Goal: Task Accomplishment & Management: Manage account settings

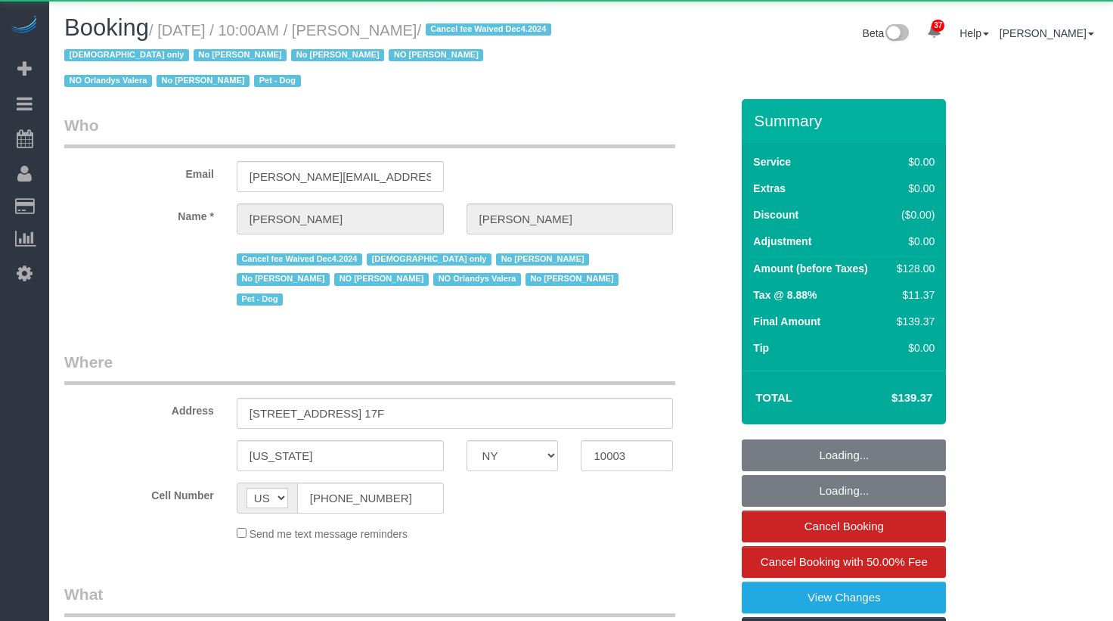
select select "NY"
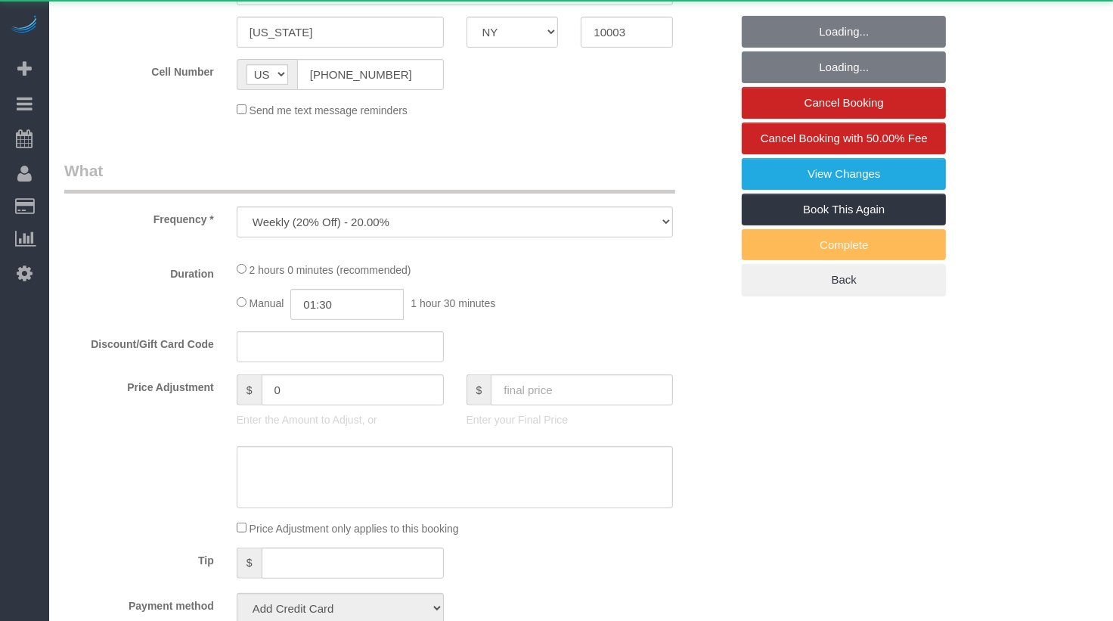
select select "1"
select select "spot1"
select select "number:58"
select select "number:72"
select select "number:13"
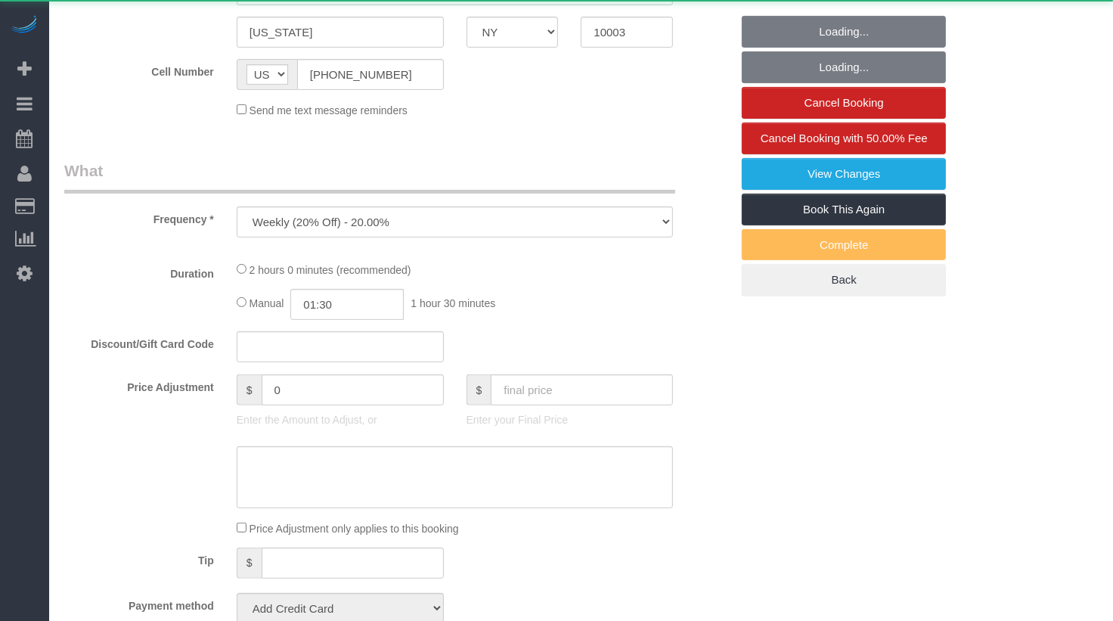
select select "number:5"
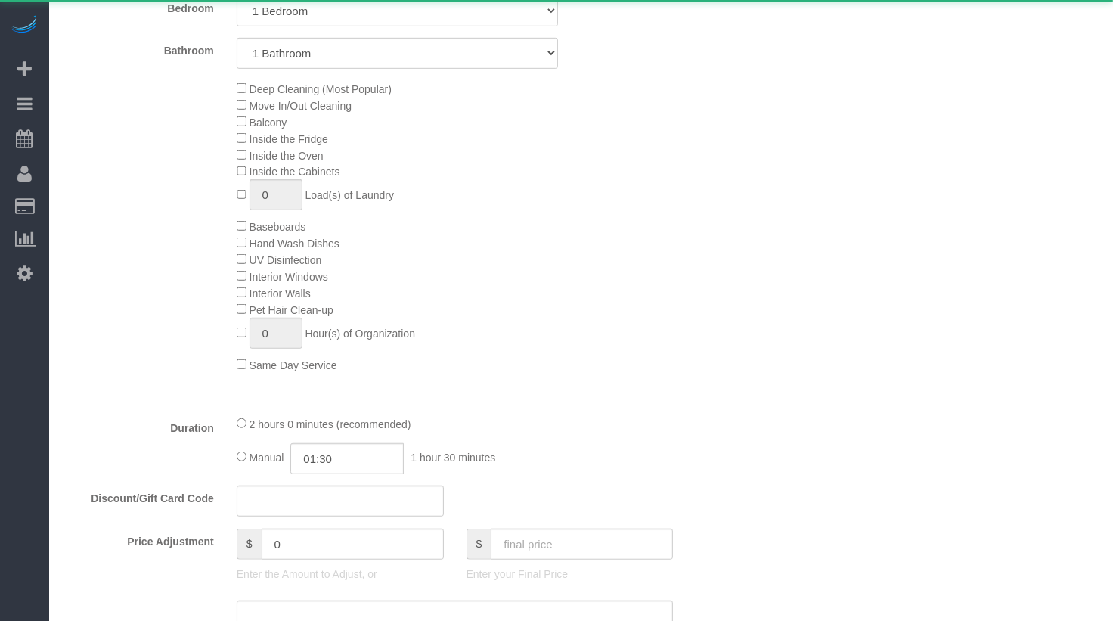
select select "object:1525"
select select "string:stripe-pm_1PIFEU4VGloSiKo7CSk93776"
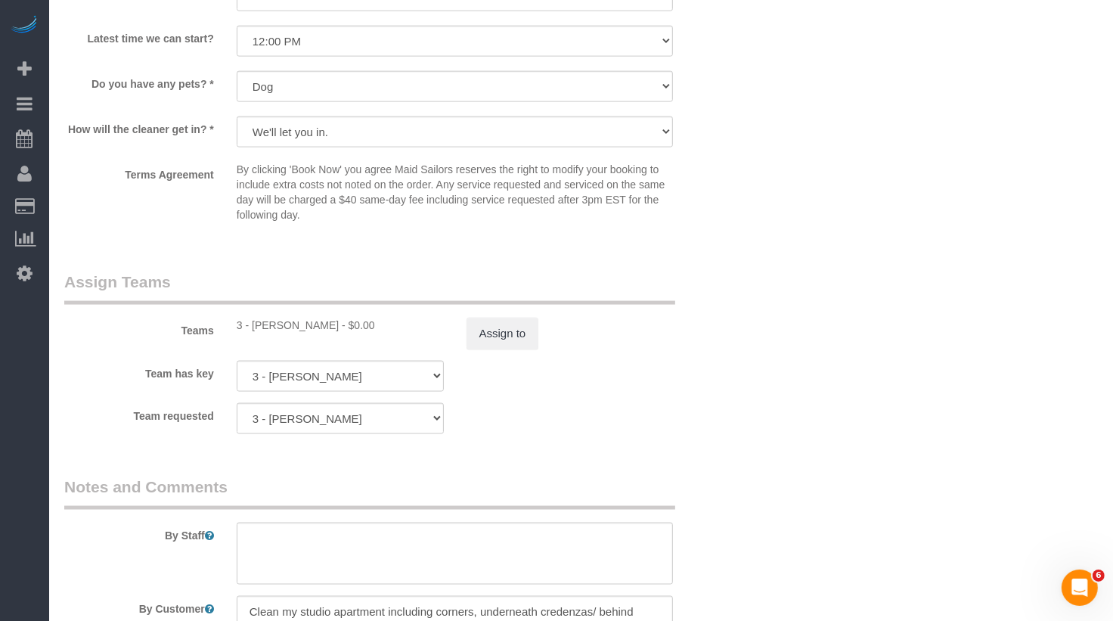
scroll to position [2091, 0]
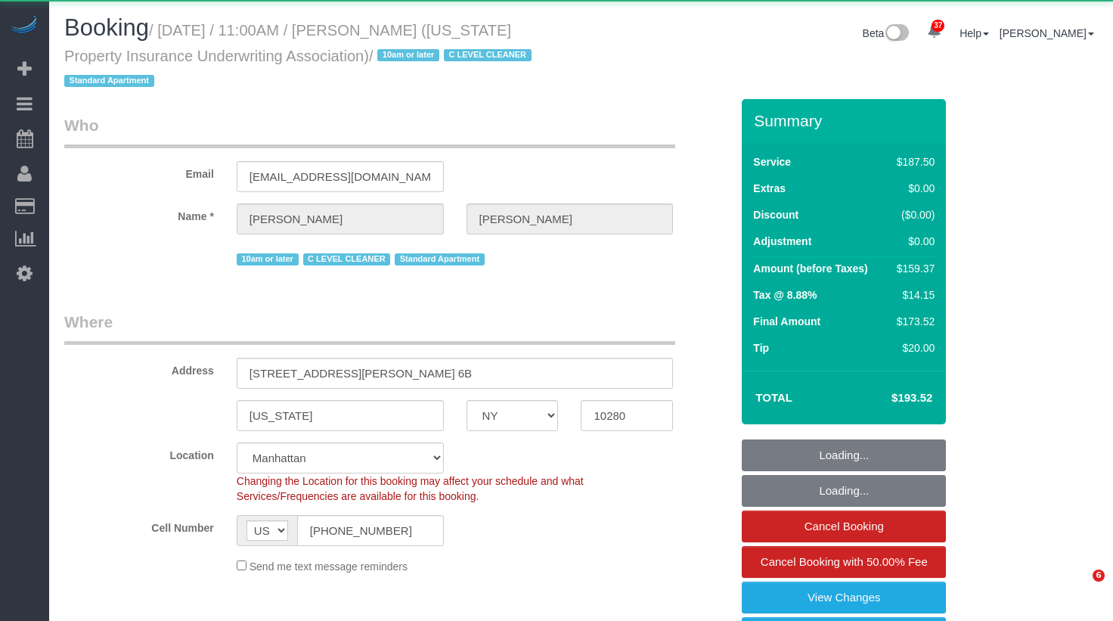
select select "NY"
select select "150"
select select "number:58"
select select "number:75"
select select "number:15"
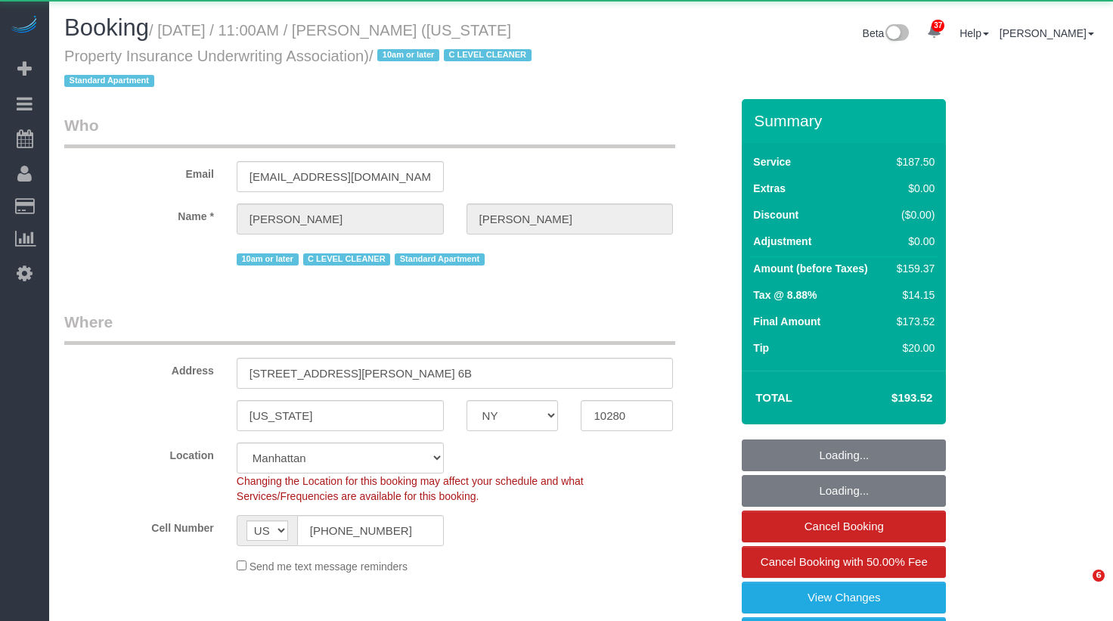
select select "number:6"
select select "number:21"
select select "object:1076"
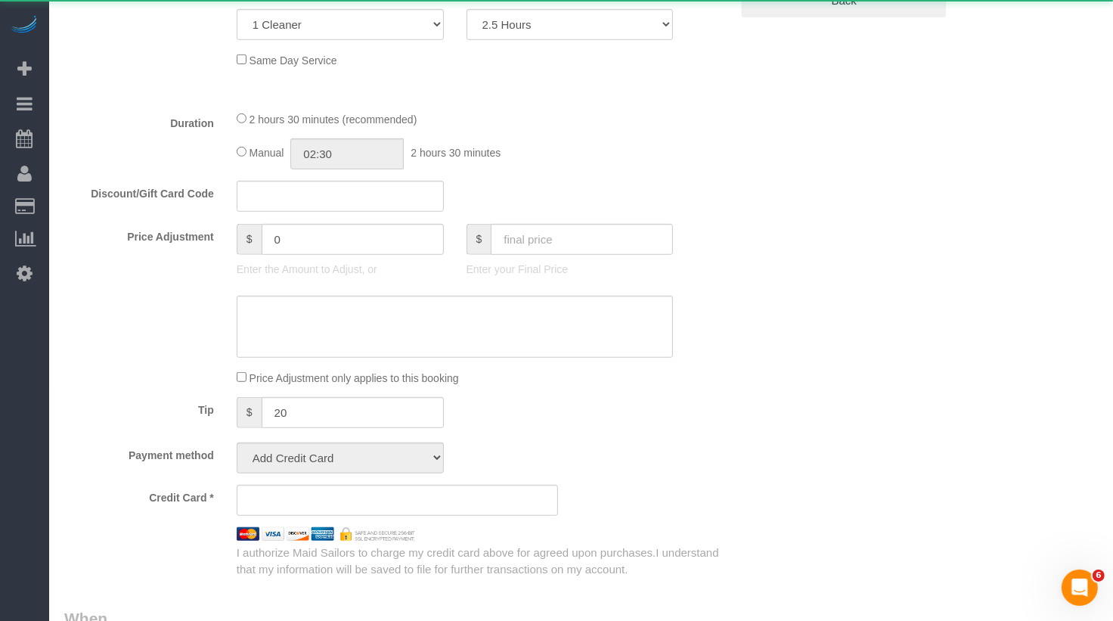
select select "string:stripe-pm_1Qose84VGloSiKo7X38Ou8RC"
select select "spot1"
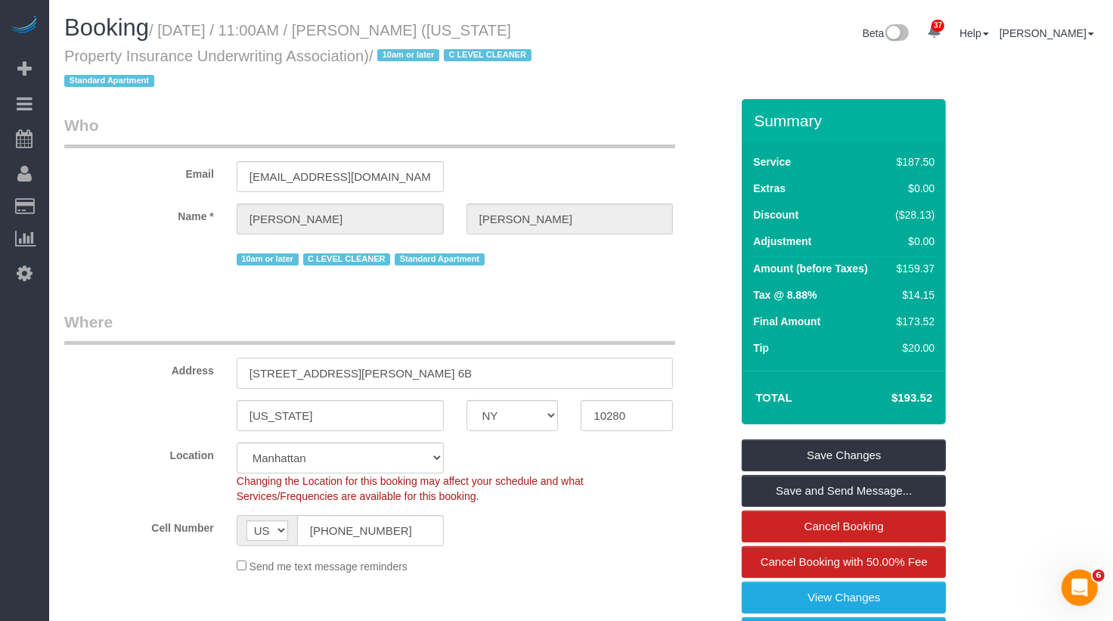
drag, startPoint x: 392, startPoint y: 376, endPoint x: 139, endPoint y: 376, distance: 252.5
click at [139, 376] on div "Address 380 Rector Place, Apt. 6B" at bounding box center [397, 350] width 689 height 78
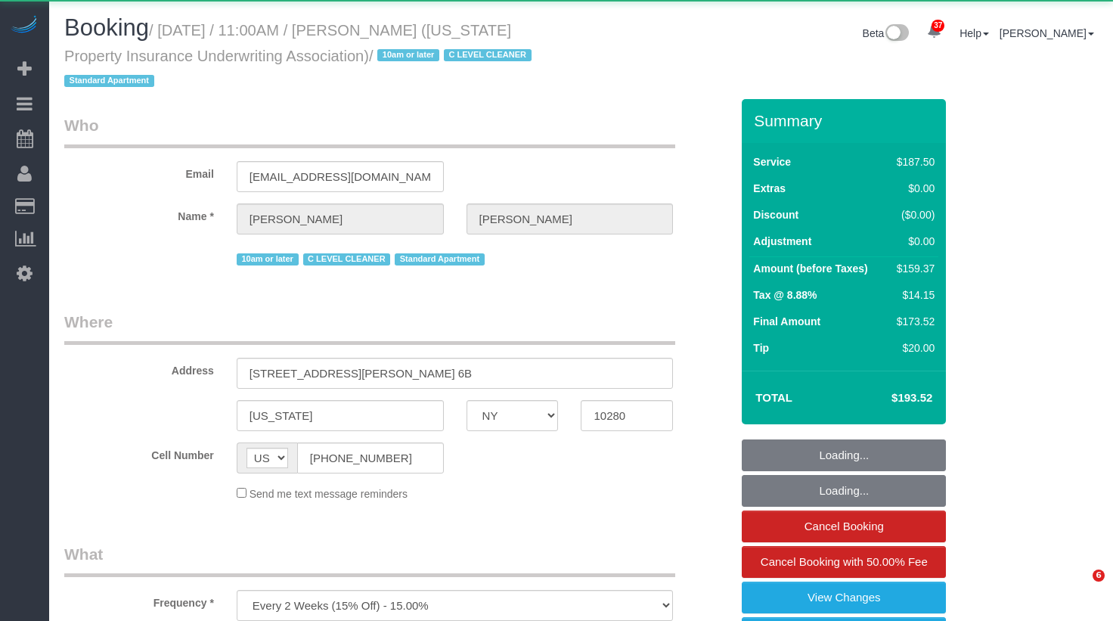
select select "NY"
select select "object:1076"
select select "string:stripe-pm_1Qose84VGloSiKo7X38Ou8RC"
select select "150"
select select "spot1"
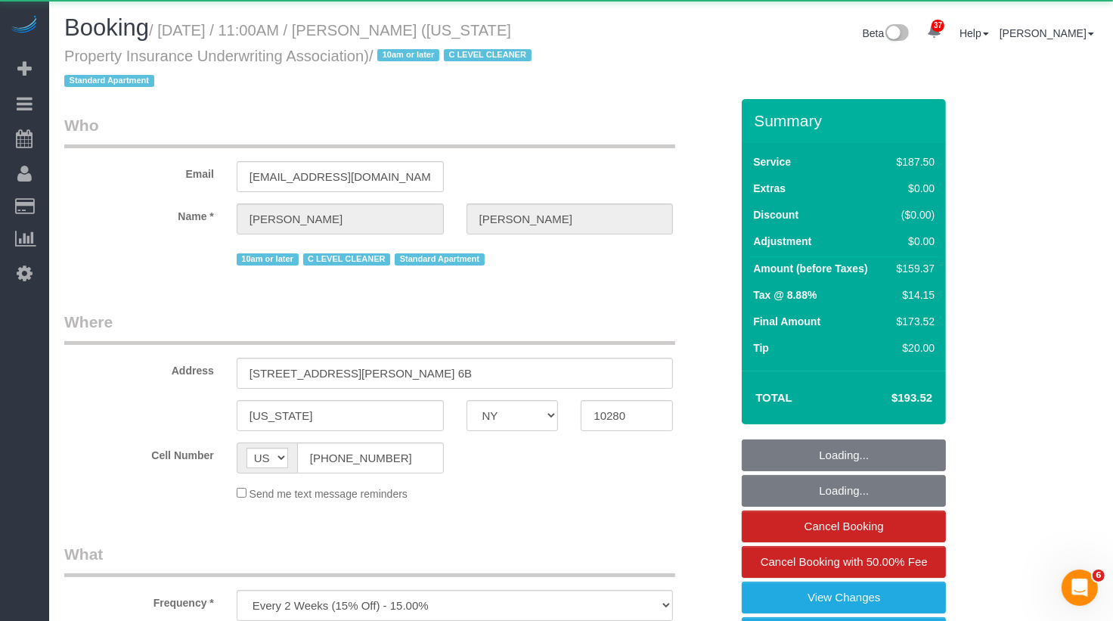
select select "number:58"
select select "number:75"
select select "number:15"
select select "number:6"
select select "number:21"
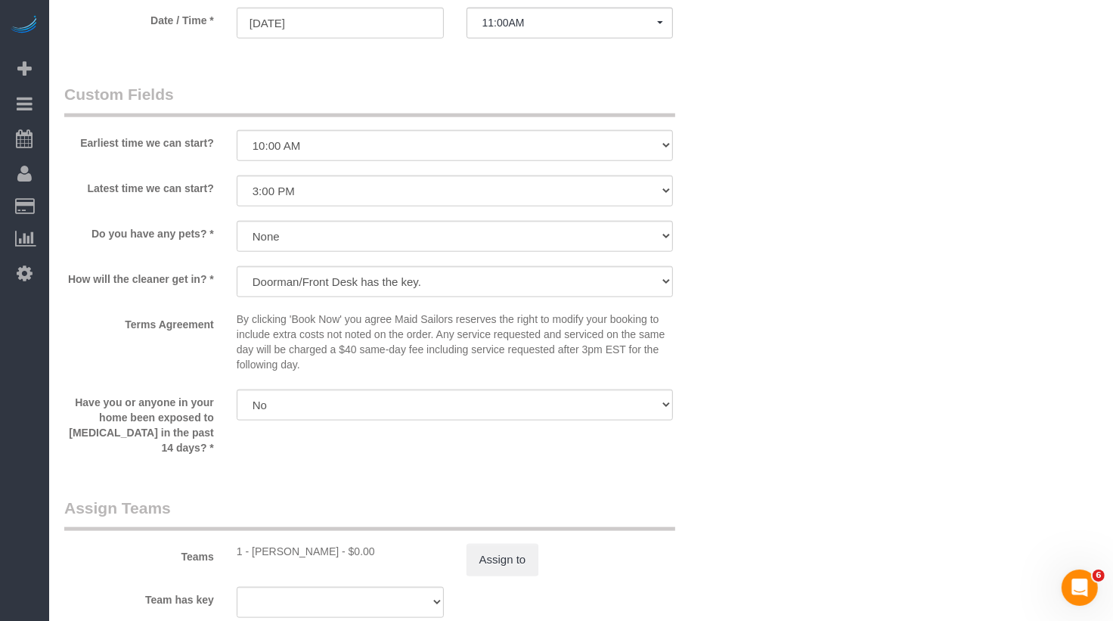
scroll to position [1245, 0]
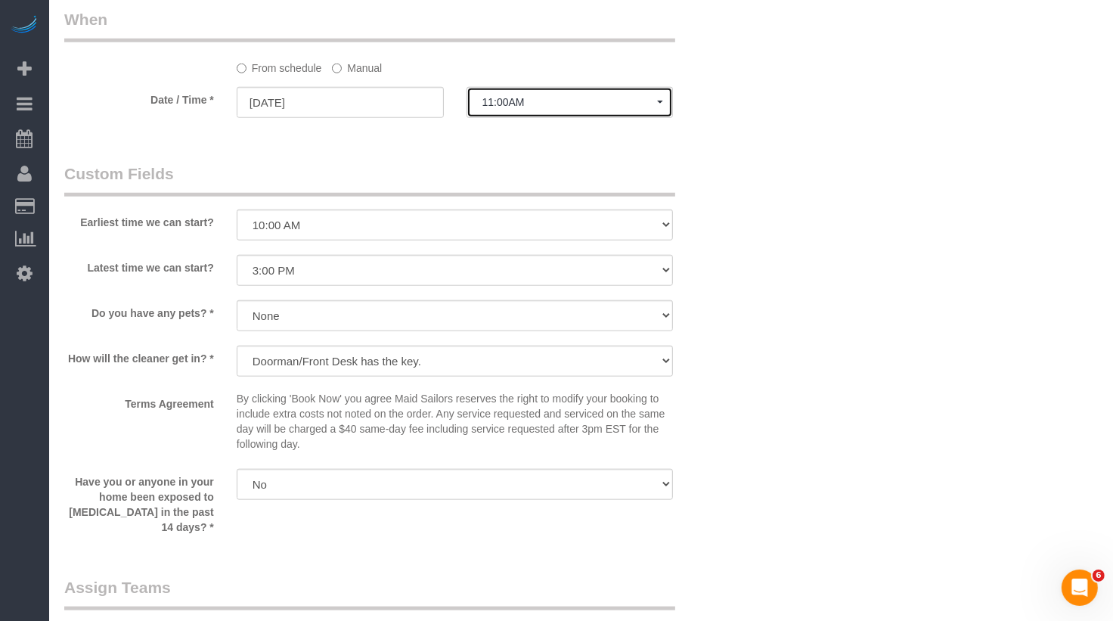
click at [537, 91] on button "11:00AM" at bounding box center [570, 102] width 207 height 31
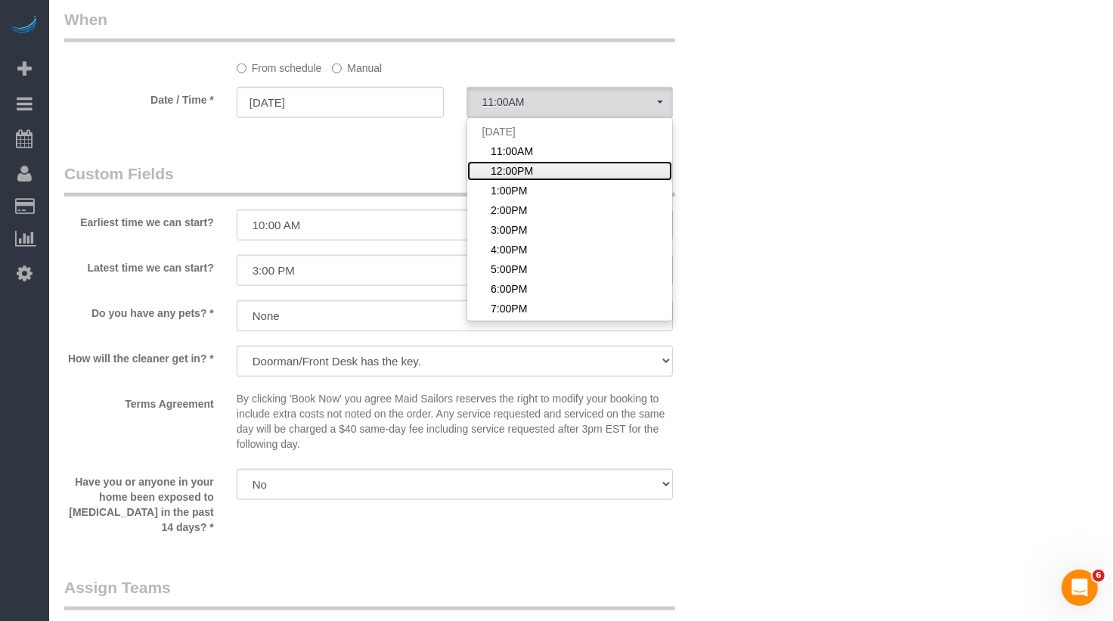
click at [522, 175] on span "12:00PM" at bounding box center [512, 170] width 42 height 15
select select "spot2"
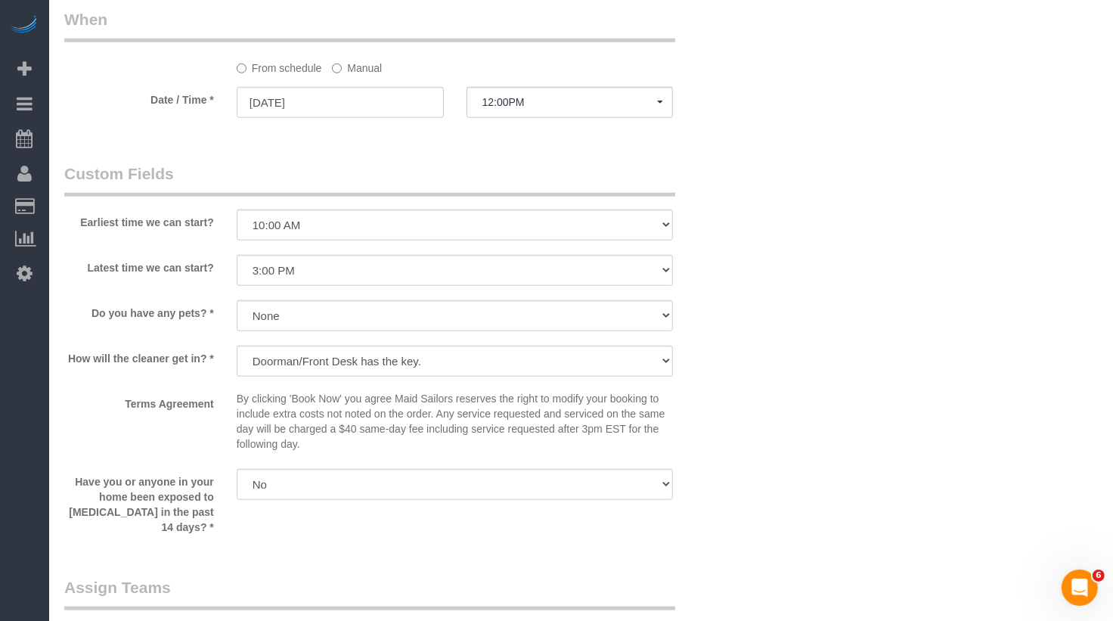
click at [364, 64] on label "Manual" at bounding box center [357, 65] width 50 height 20
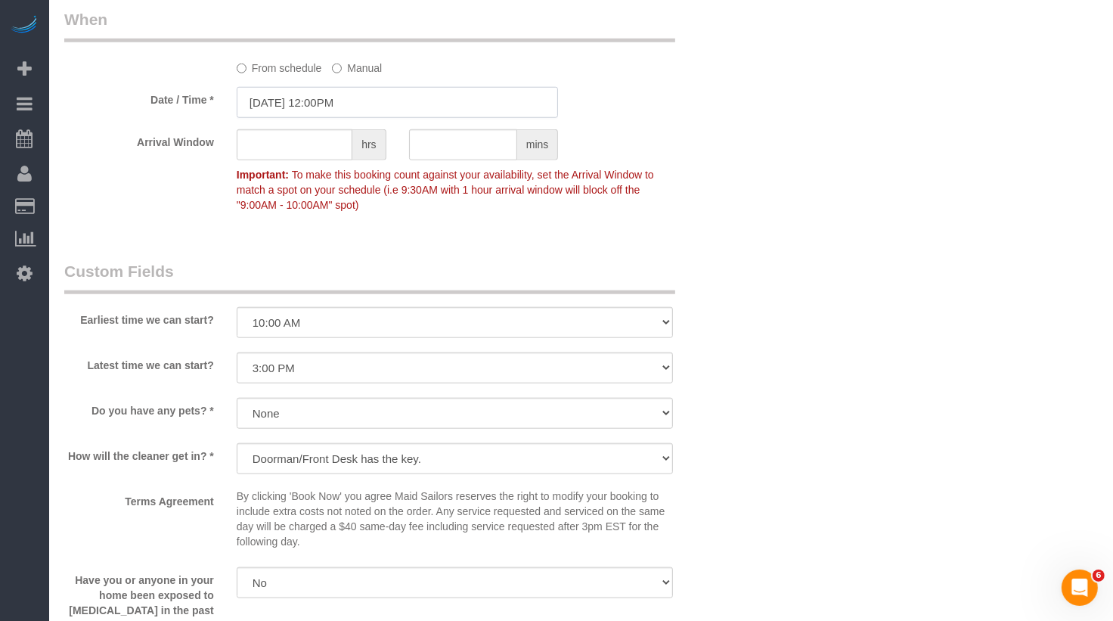
click at [348, 106] on input "[DATE] 12:00PM" at bounding box center [398, 102] width 322 height 31
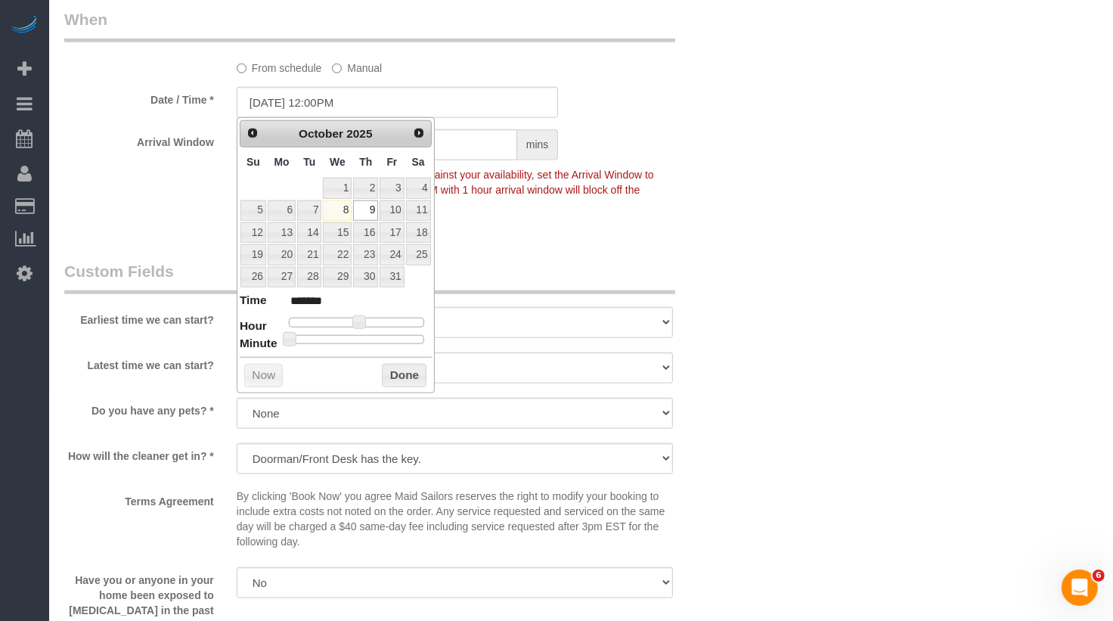
type input "[DATE] 12:30PM"
type input "*******"
click at [367, 335] on div at bounding box center [356, 339] width 135 height 9
click at [390, 364] on button "Done" at bounding box center [404, 376] width 45 height 24
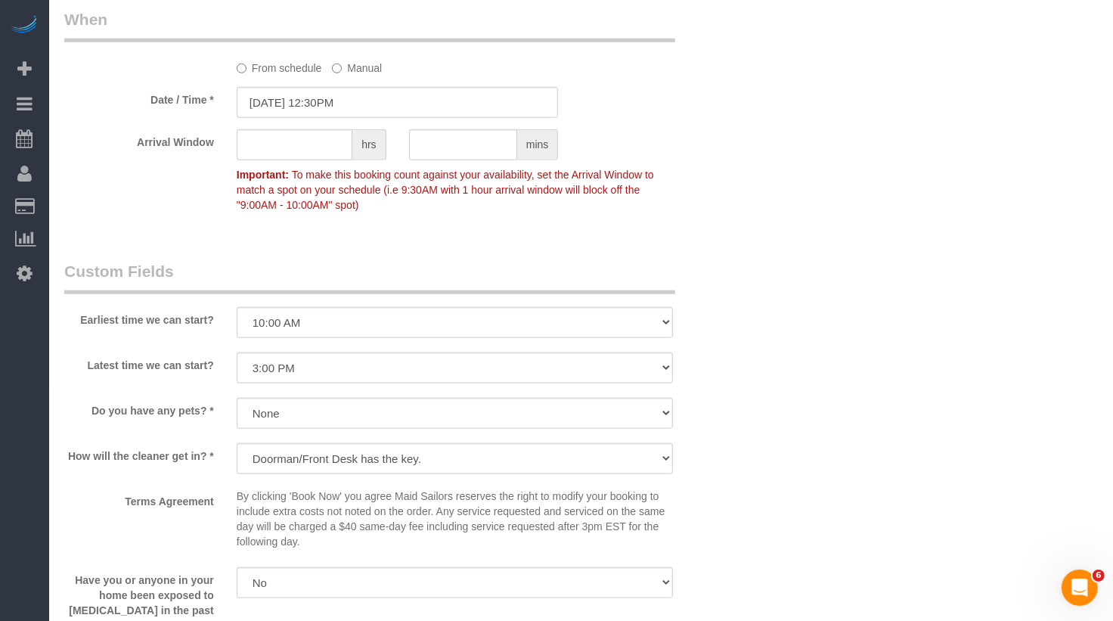
scroll to position [0, 0]
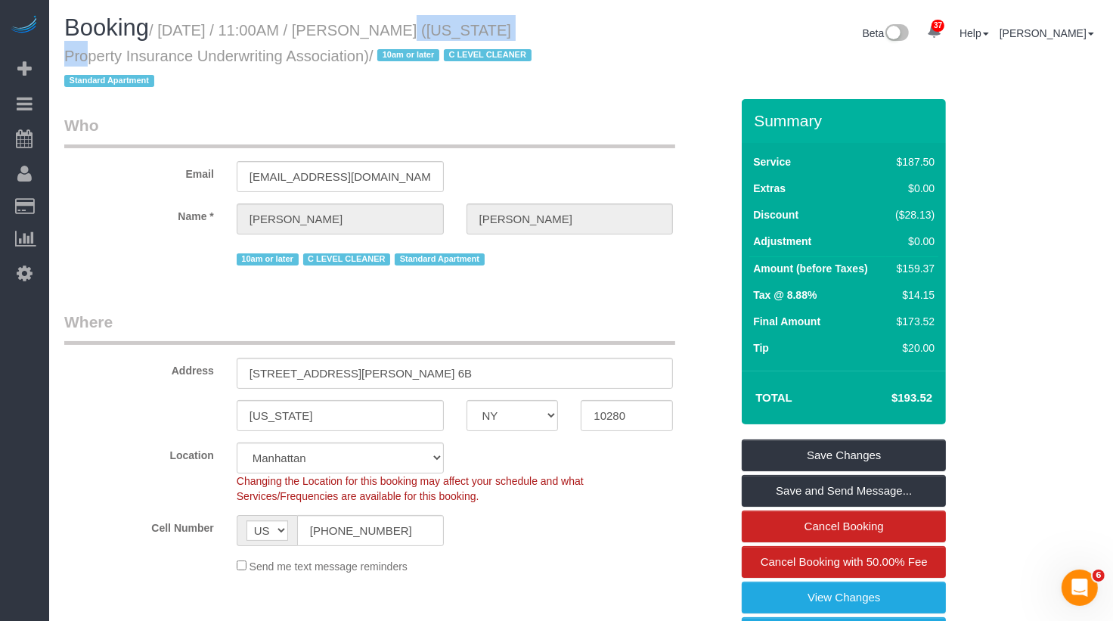
drag, startPoint x: 482, startPoint y: 33, endPoint x: 373, endPoint y: 31, distance: 109.6
click at [372, 31] on small "/ [DATE] / 11:00AM / [PERSON_NAME] ([US_STATE] Property Insurance Underwriting …" at bounding box center [300, 56] width 472 height 68
copy small "[PERSON_NAME]"
click at [881, 464] on link "Save Changes" at bounding box center [844, 455] width 204 height 32
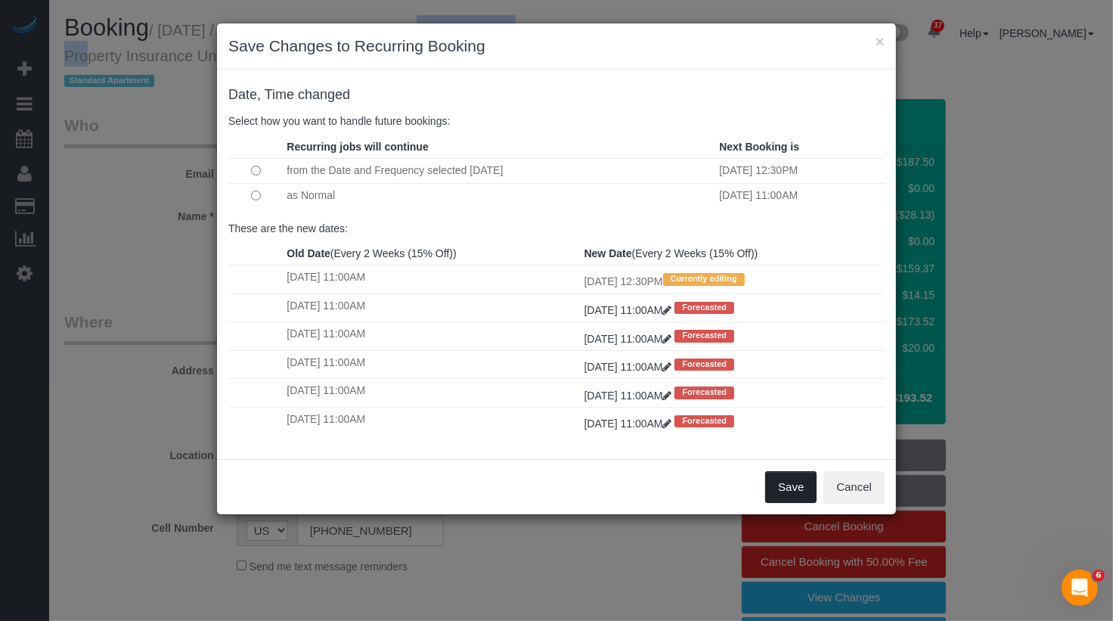
click at [792, 482] on button "Save" at bounding box center [790, 487] width 51 height 32
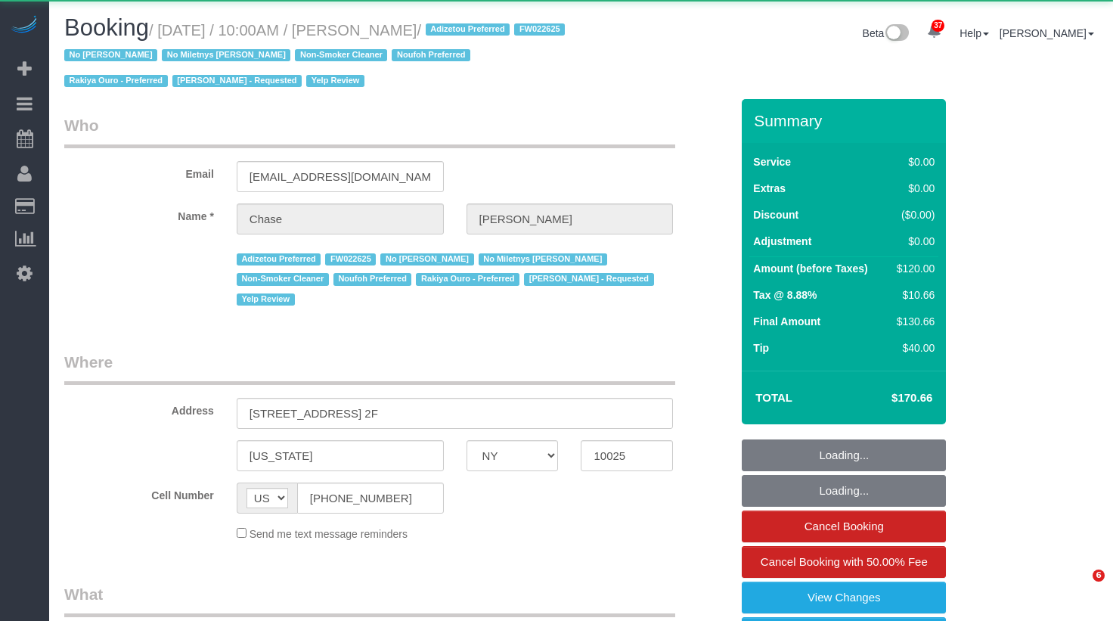
select select "NY"
select select "string:stripe-pm_1OHrAz4VGloSiKo7B4fon3jr"
select select "1"
select select "spot1"
select select "number:89"
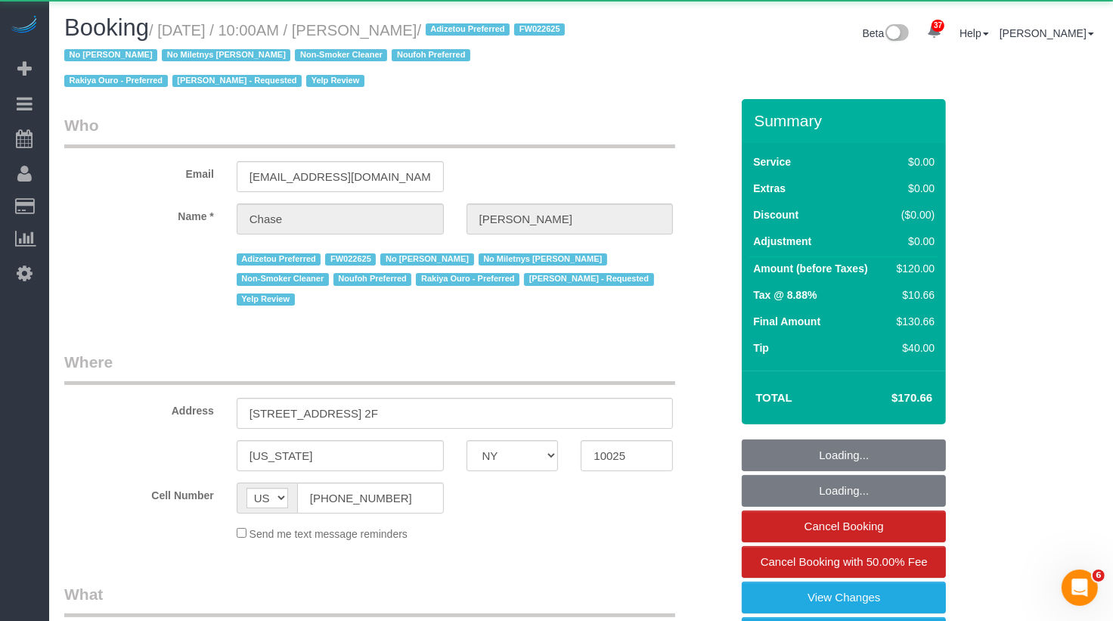
select select "number:90"
select select "number:15"
select select "number:5"
select select "number:21"
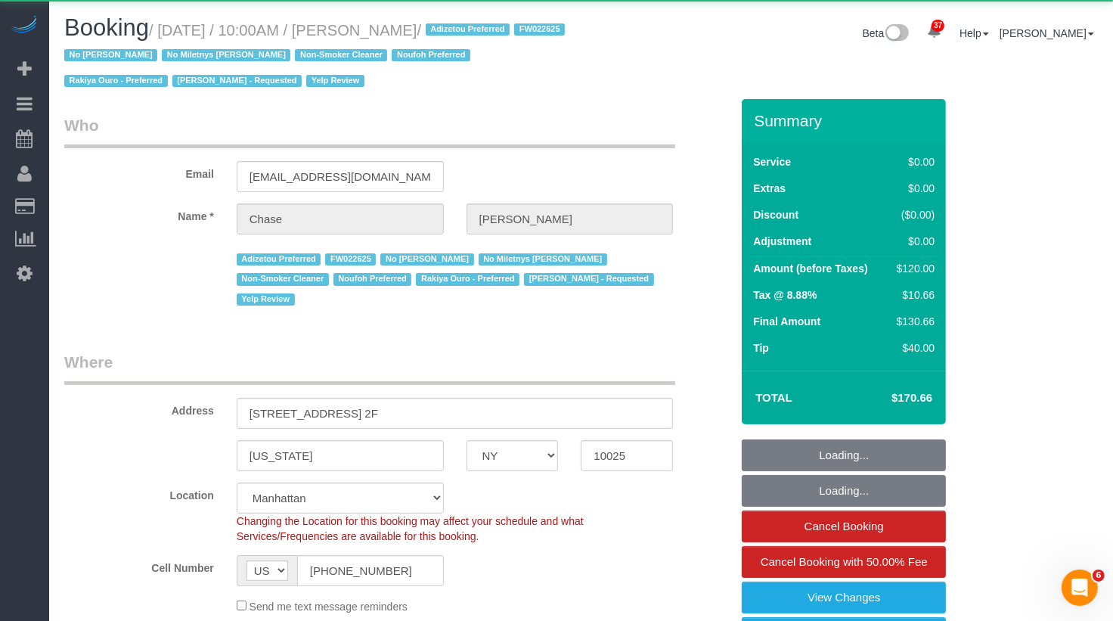
select select "object:1162"
select select "1"
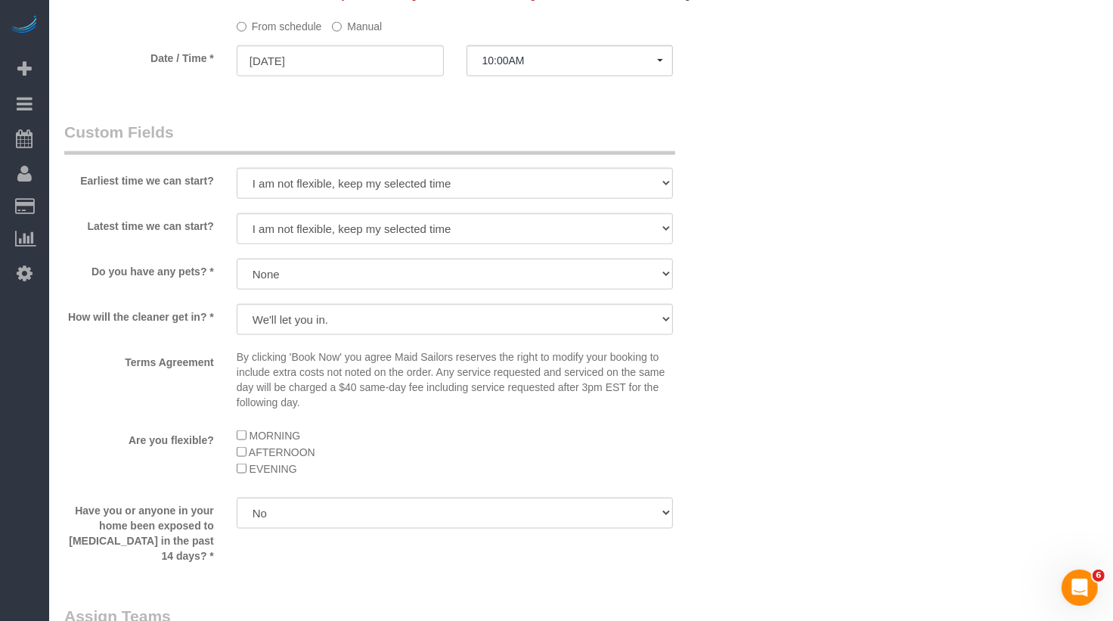
scroll to position [1652, 0]
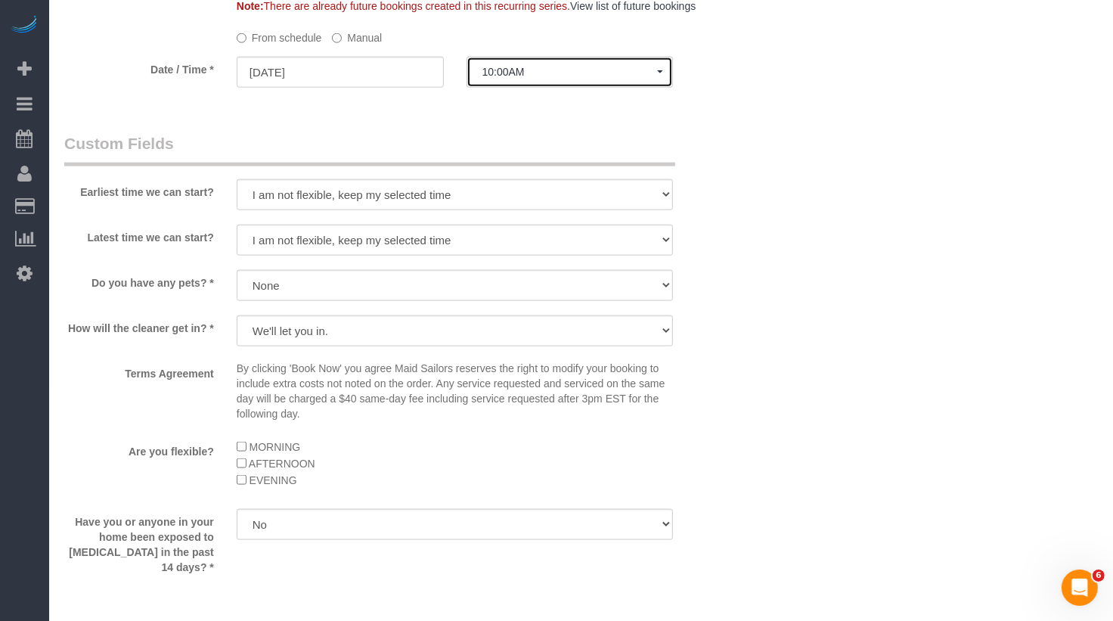
click at [519, 57] on button "10:00AM" at bounding box center [570, 72] width 207 height 31
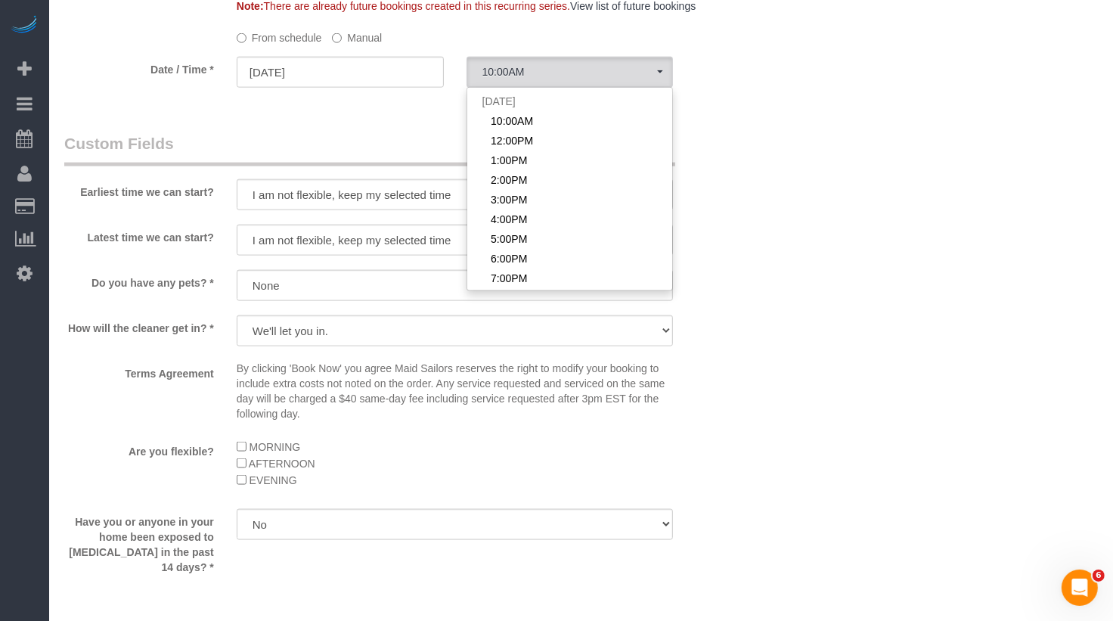
click at [349, 29] on sui-booking-spot "From schedule Manual Date / Time * 10/09/2025 10:00AM Thu October 9th 10:00AM 1…" at bounding box center [397, 58] width 666 height 66
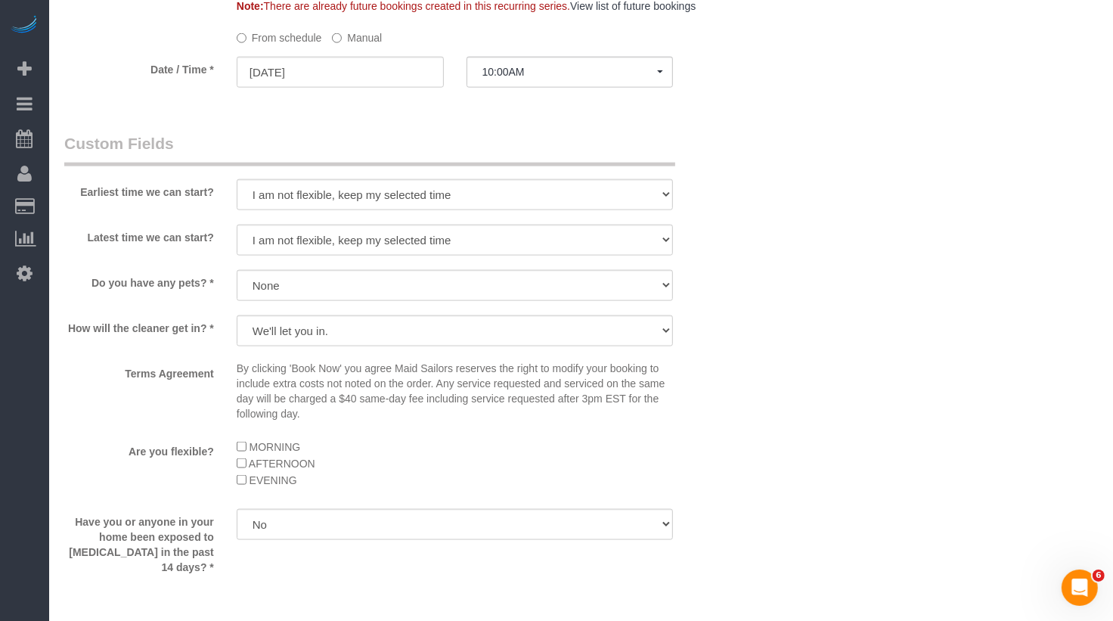
click at [349, 25] on label "Manual" at bounding box center [357, 35] width 50 height 20
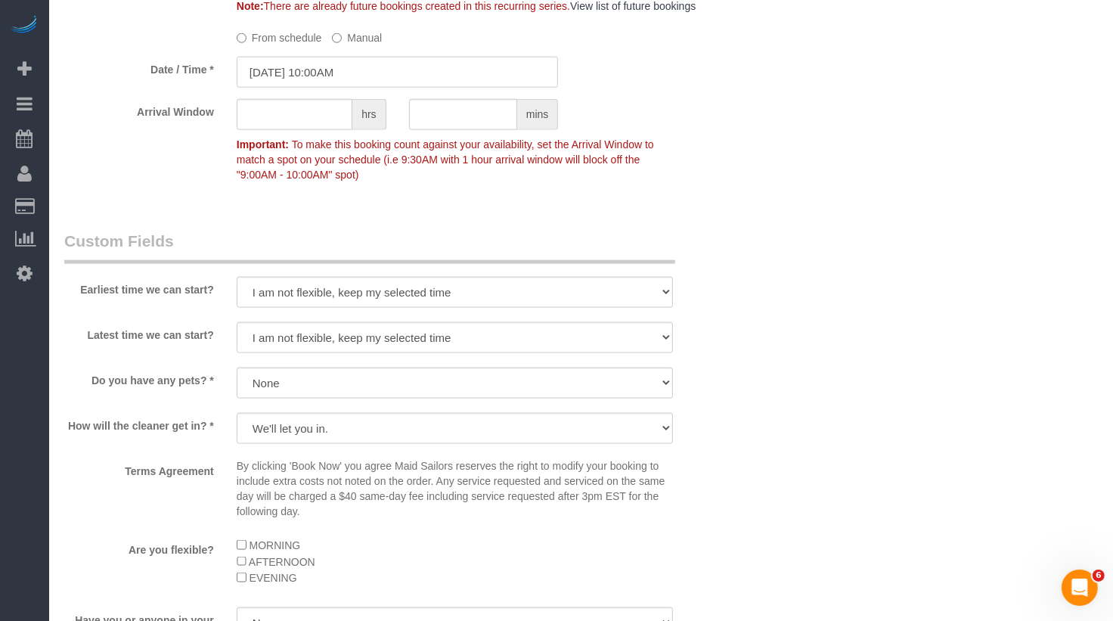
click at [339, 57] on input "10/09/2025 10:00AM" at bounding box center [398, 72] width 322 height 31
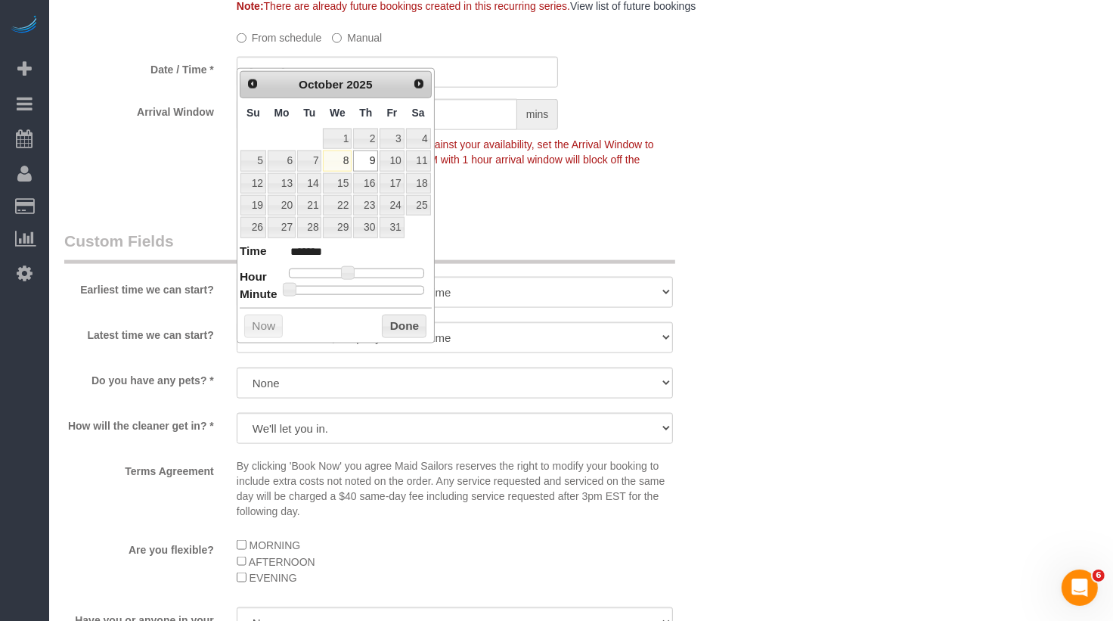
type input "10/09/2025 10:30AM"
type input "*******"
click at [366, 287] on div at bounding box center [356, 290] width 135 height 9
click at [404, 327] on button "Done" at bounding box center [404, 327] width 45 height 24
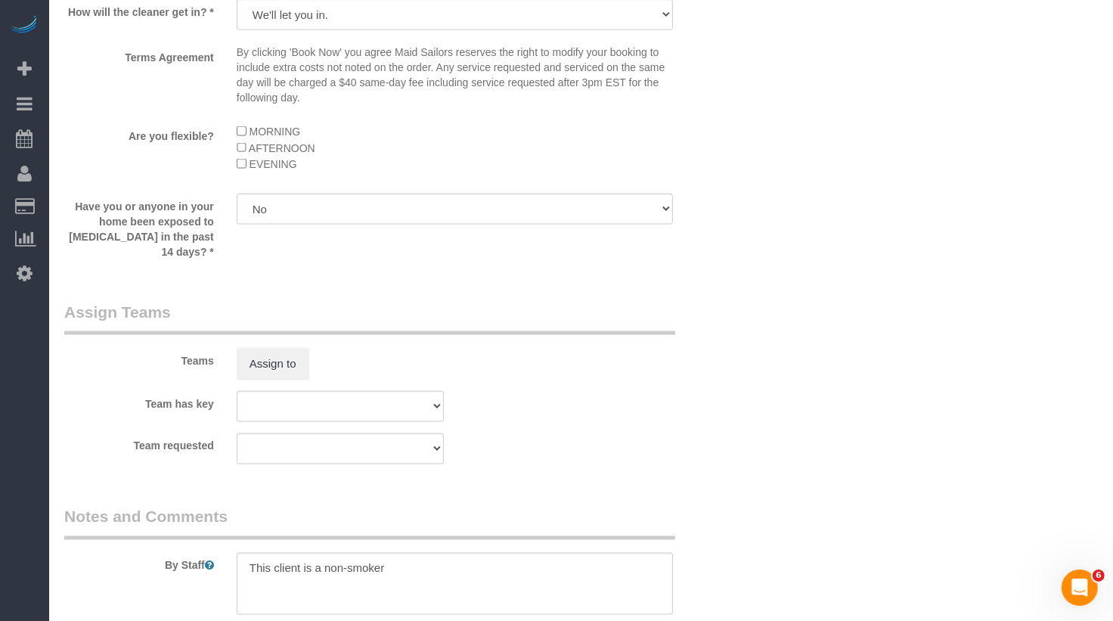
scroll to position [2119, 0]
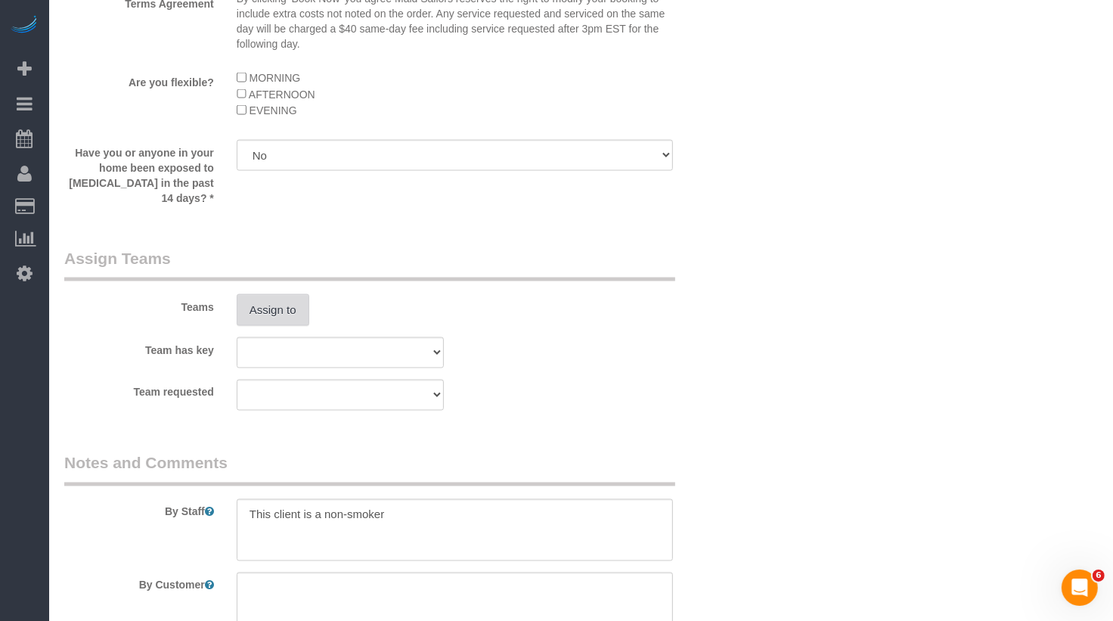
click at [270, 302] on button "Assign to" at bounding box center [273, 310] width 73 height 32
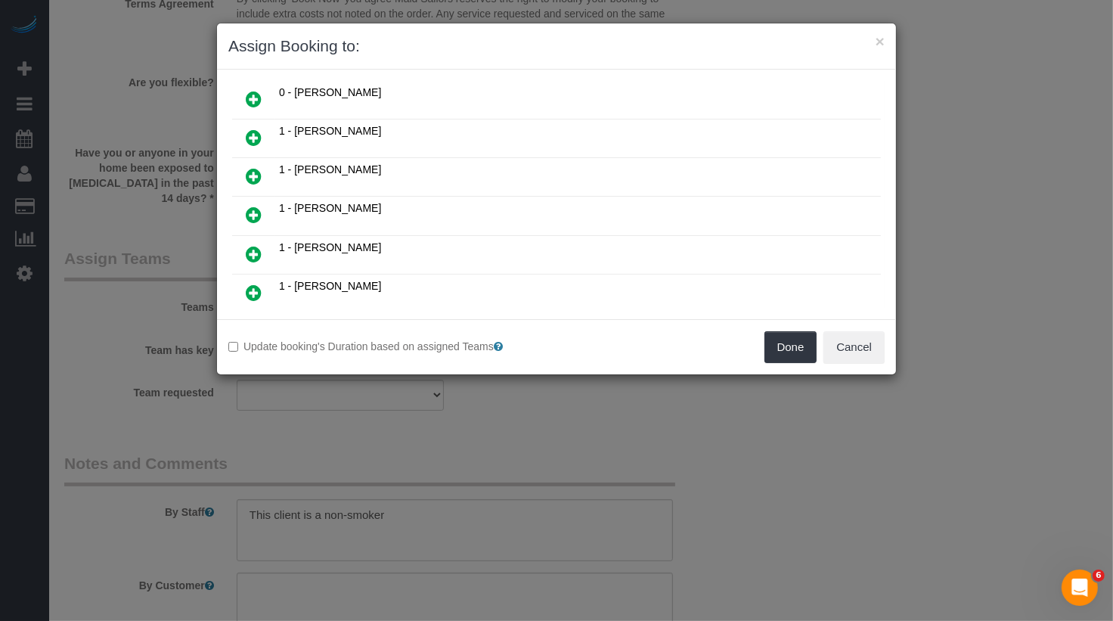
click at [260, 200] on link at bounding box center [254, 215] width 36 height 30
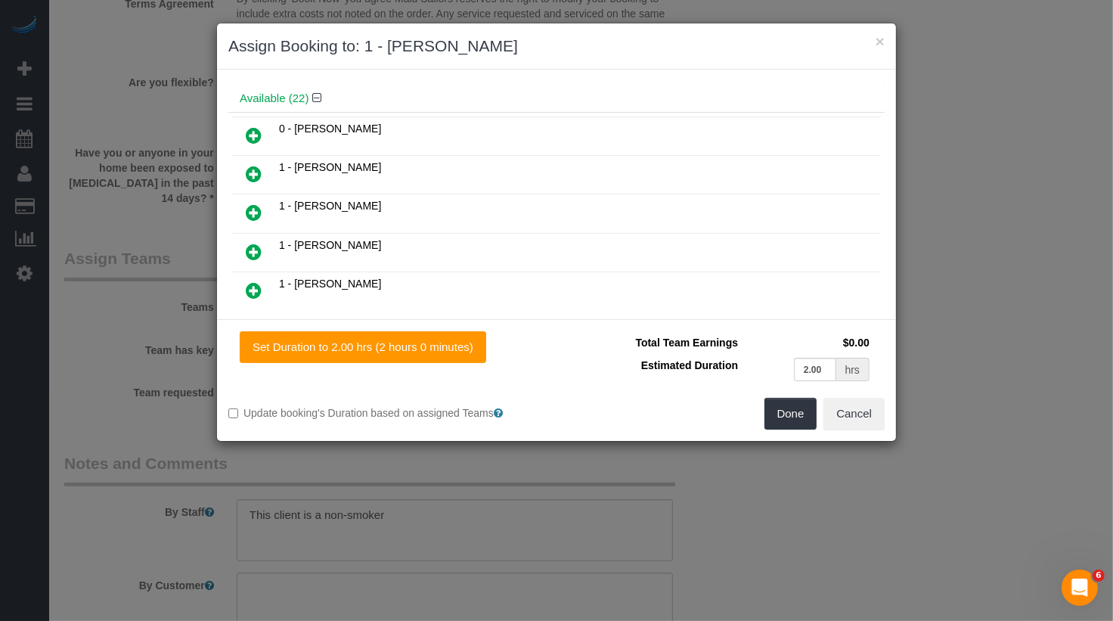
scroll to position [118, 0]
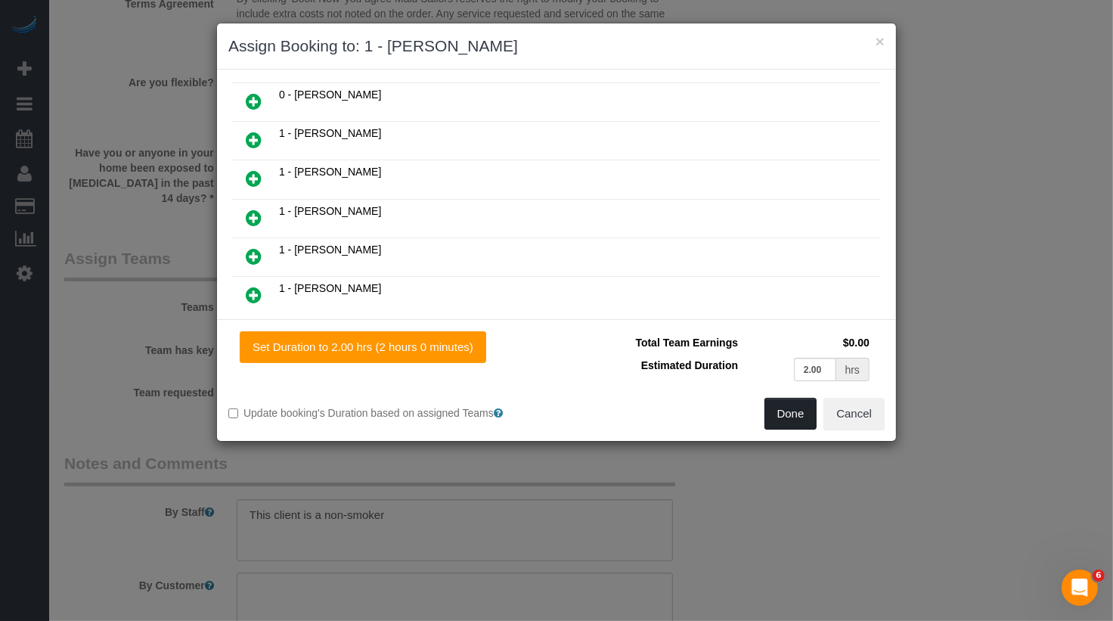
click at [799, 407] on button "Done" at bounding box center [790, 414] width 53 height 32
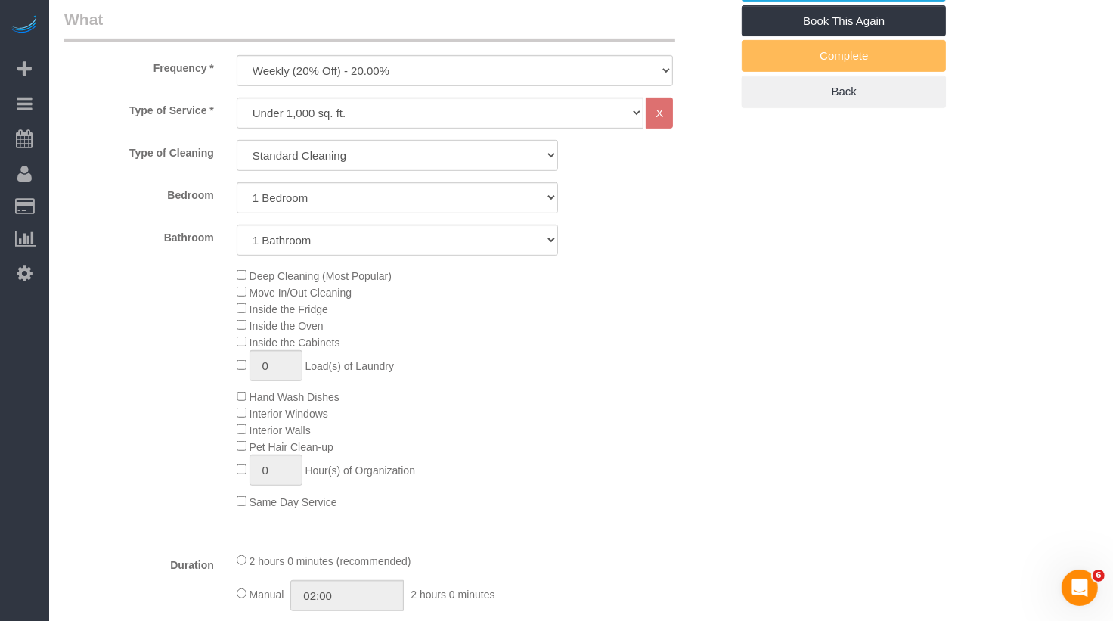
scroll to position [0, 0]
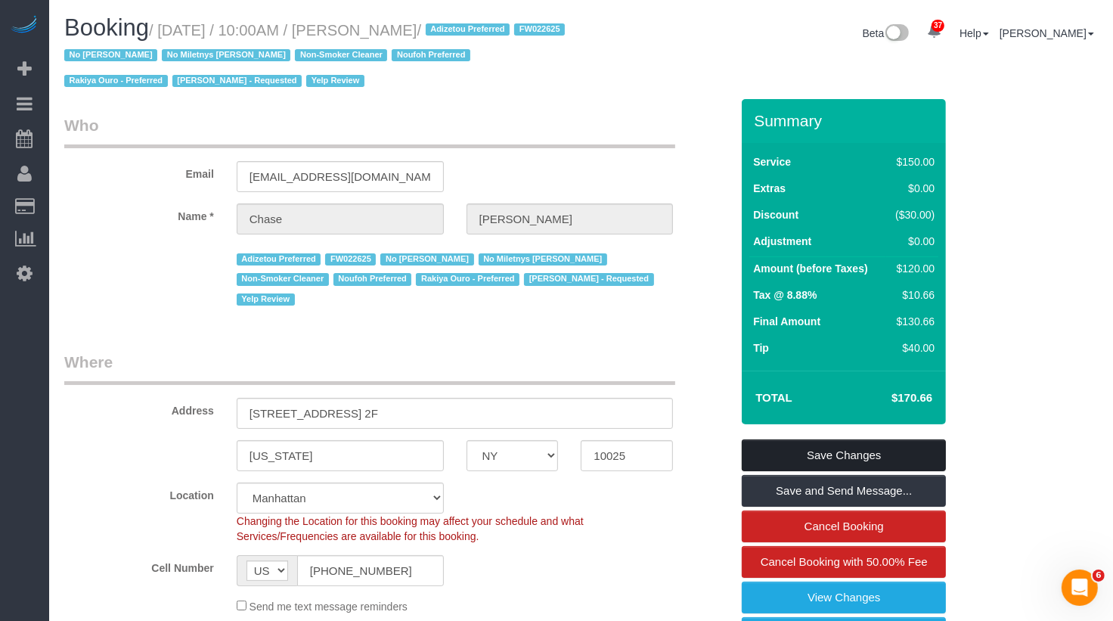
click at [861, 455] on link "Save Changes" at bounding box center [844, 455] width 204 height 32
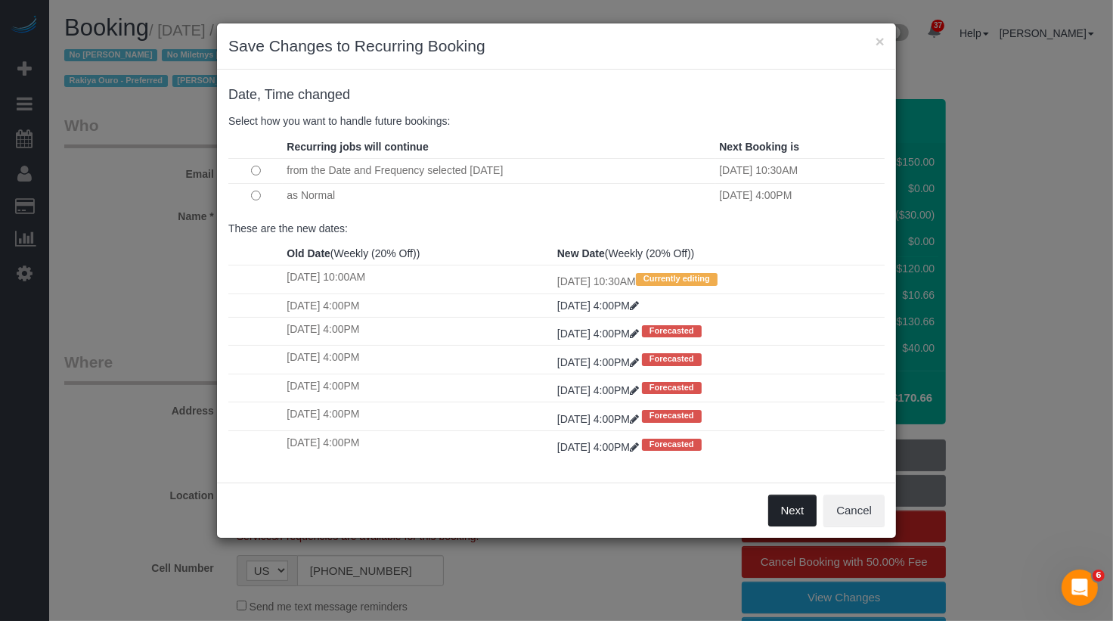
click at [779, 497] on button "Next" at bounding box center [792, 510] width 49 height 32
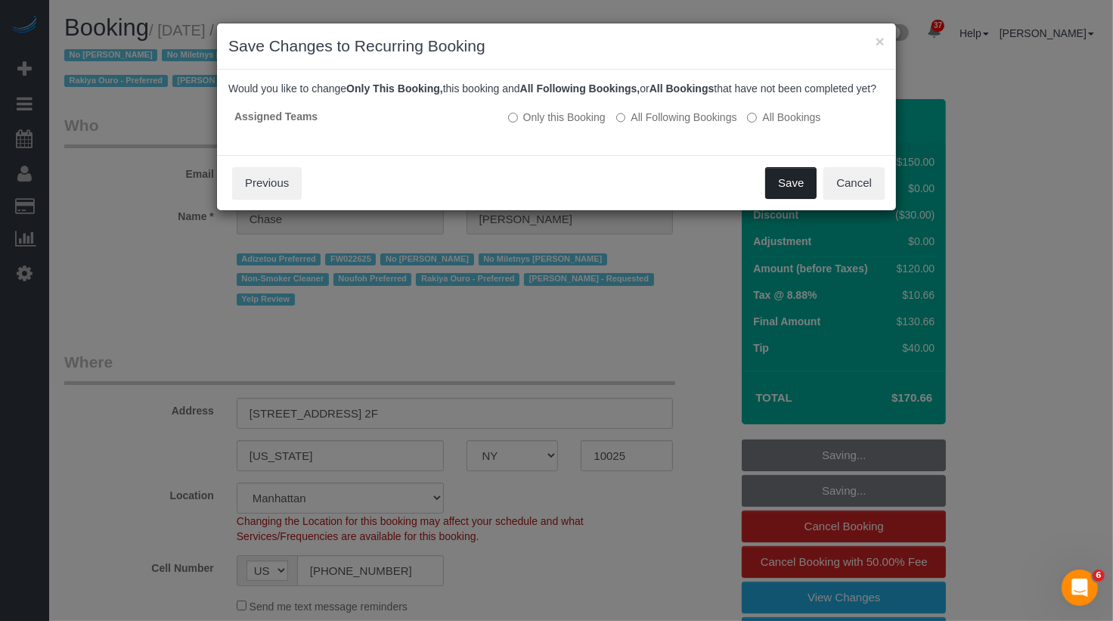
click at [787, 193] on button "Save" at bounding box center [790, 183] width 51 height 32
